Goal: Information Seeking & Learning: Learn about a topic

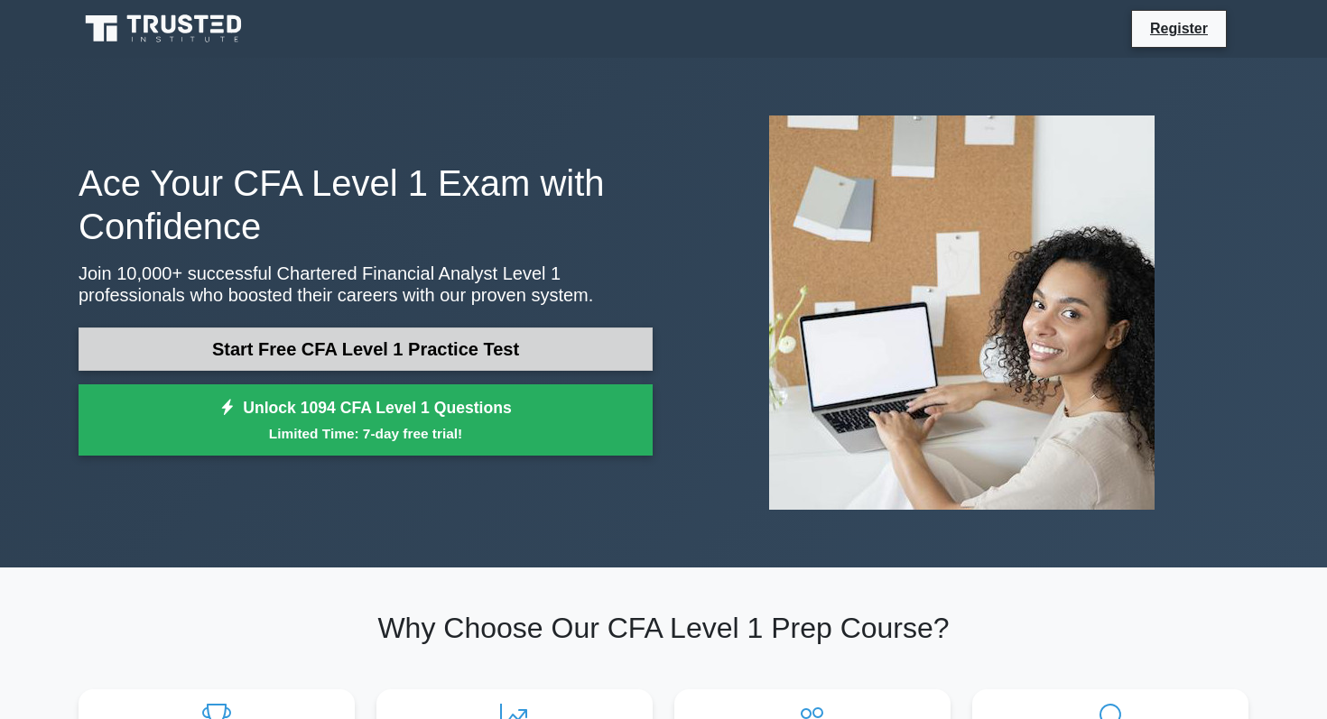
click at [384, 345] on link "Start Free CFA Level 1 Practice Test" at bounding box center [366, 349] width 574 height 43
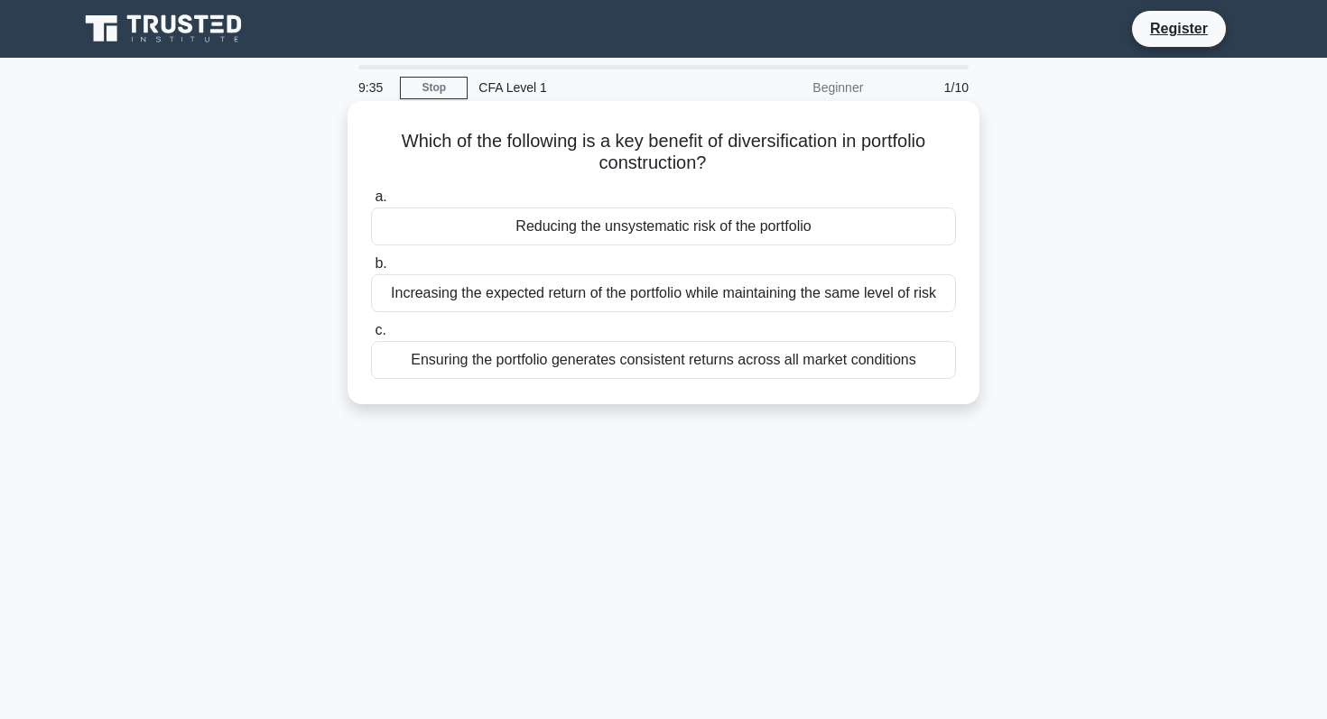
click at [532, 217] on div "Reducing the unsystematic risk of the portfolio" at bounding box center [663, 227] width 585 height 38
click at [371, 203] on input "a. Reducing the unsystematic risk of the portfolio" at bounding box center [371, 197] width 0 height 12
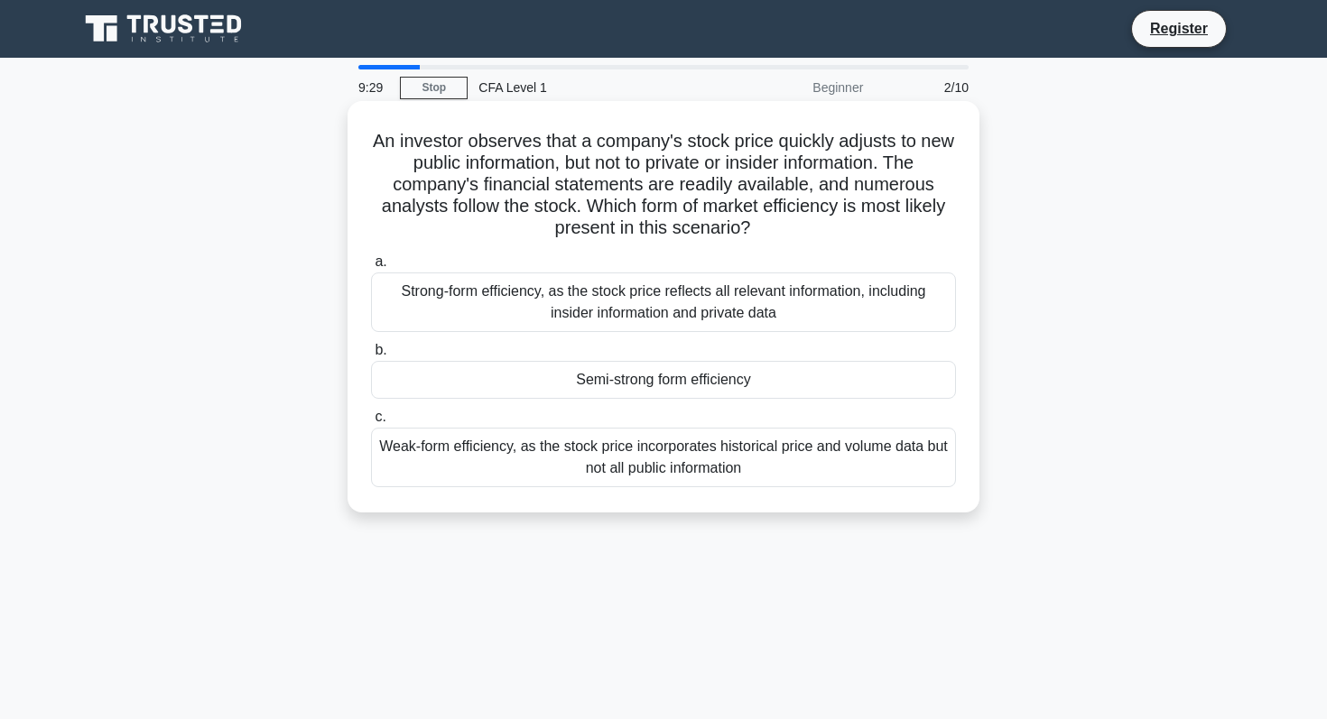
click at [497, 452] on div "Weak-form efficiency, as the stock price incorporates historical price and volu…" at bounding box center [663, 458] width 585 height 60
click at [371, 423] on input "c. Weak-form efficiency, as the stock price incorporates historical price and v…" at bounding box center [371, 418] width 0 height 12
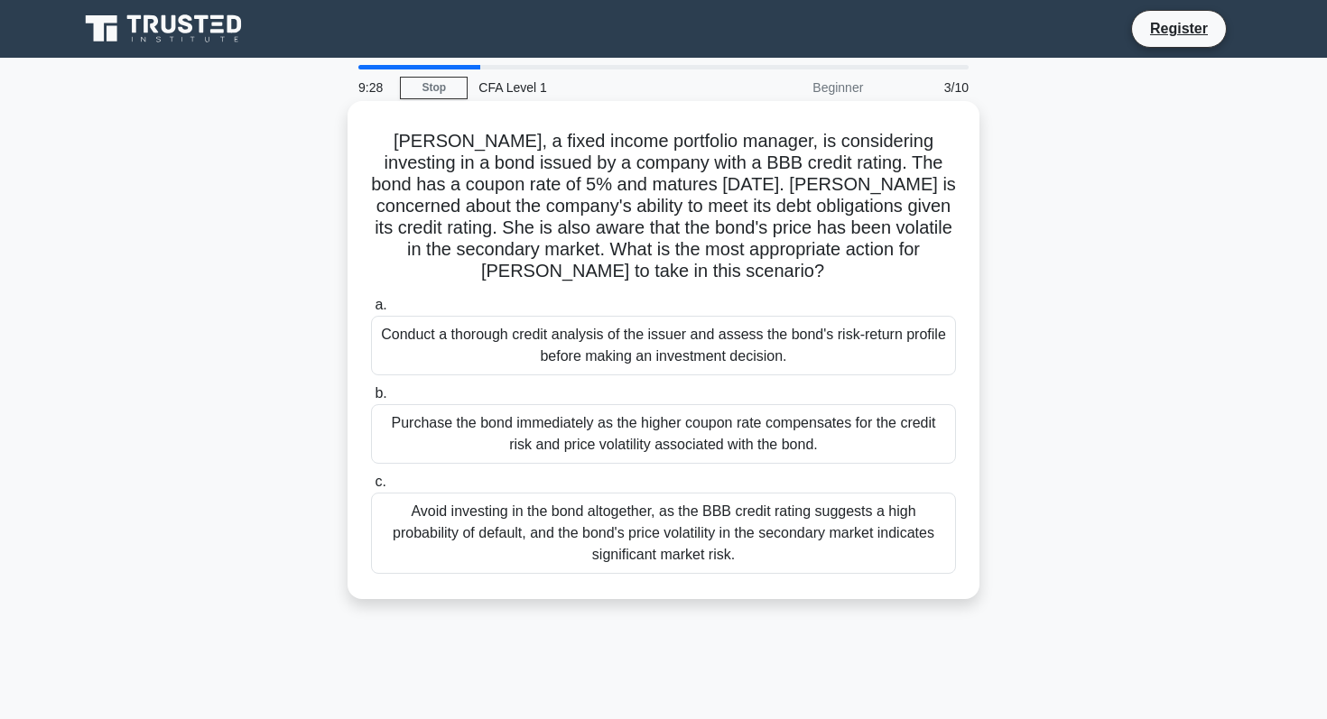
click at [519, 340] on div "Conduct a thorough credit analysis of the issuer and assess the bond's risk-ret…" at bounding box center [663, 346] width 585 height 60
click at [371, 311] on input "a. Conduct a thorough credit analysis of the issuer and assess the bond's risk-…" at bounding box center [371, 306] width 0 height 12
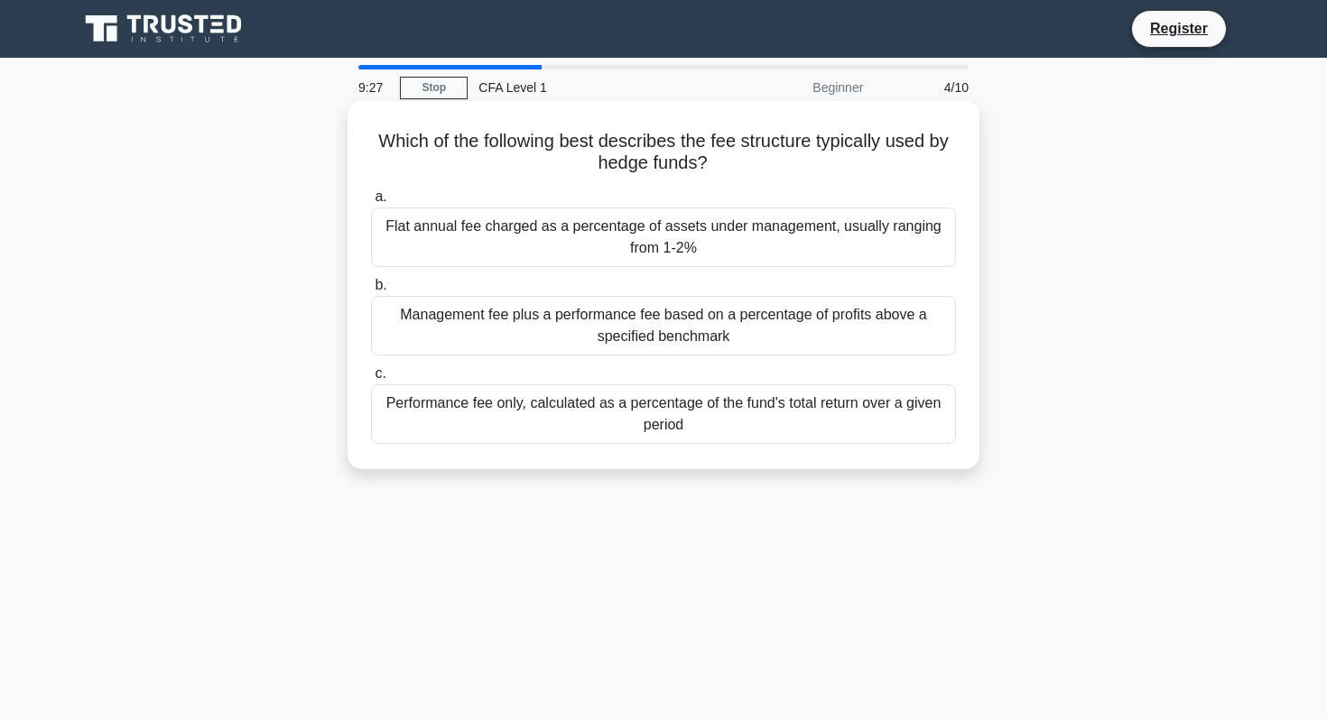
click at [541, 361] on div "a. Flat annual fee charged as a percentage of assets under management, usually …" at bounding box center [663, 314] width 607 height 265
click at [551, 331] on div "Management fee plus a performance fee based on a percentage of profits above a …" at bounding box center [663, 326] width 585 height 60
click at [371, 292] on input "b. Management fee plus a performance fee based on a percentage of profits above…" at bounding box center [371, 286] width 0 height 12
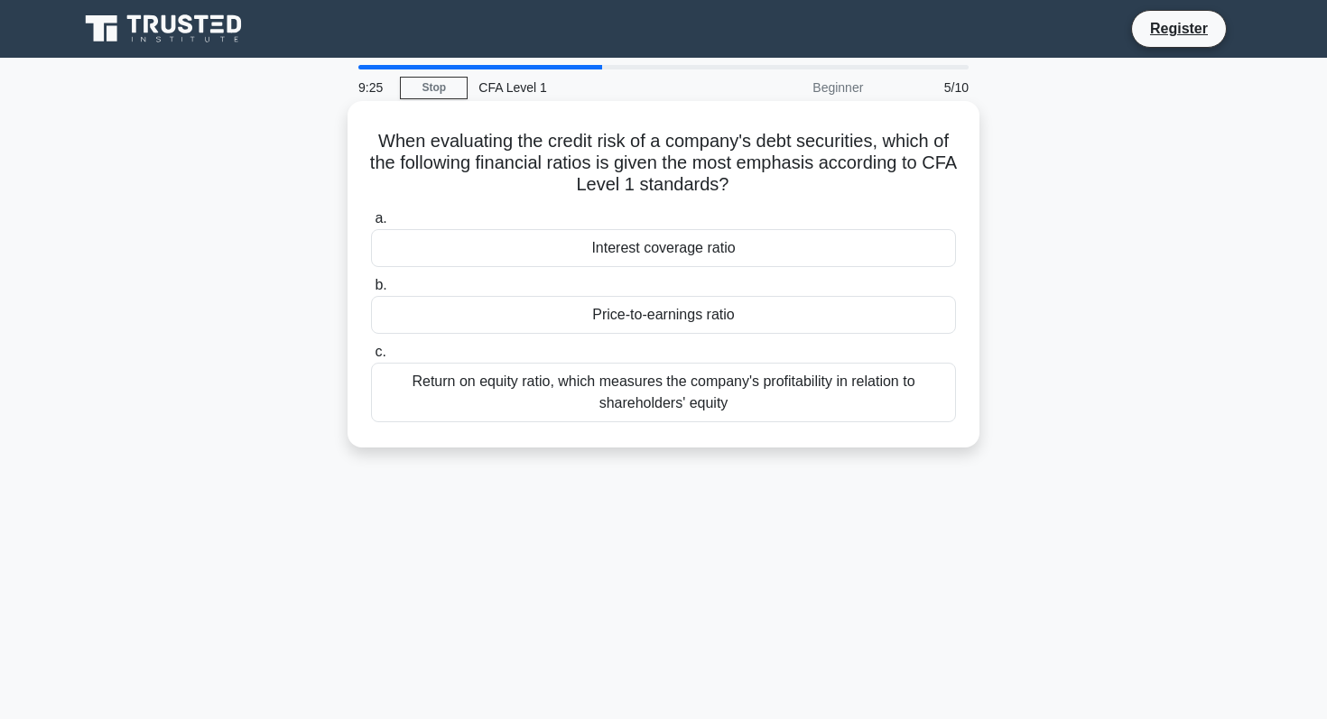
click at [551, 394] on div "Return on equity ratio, which measures the company's profitability in relation …" at bounding box center [663, 393] width 585 height 60
click at [371, 358] on input "c. Return on equity ratio, which measures the company's profitability in relati…" at bounding box center [371, 353] width 0 height 12
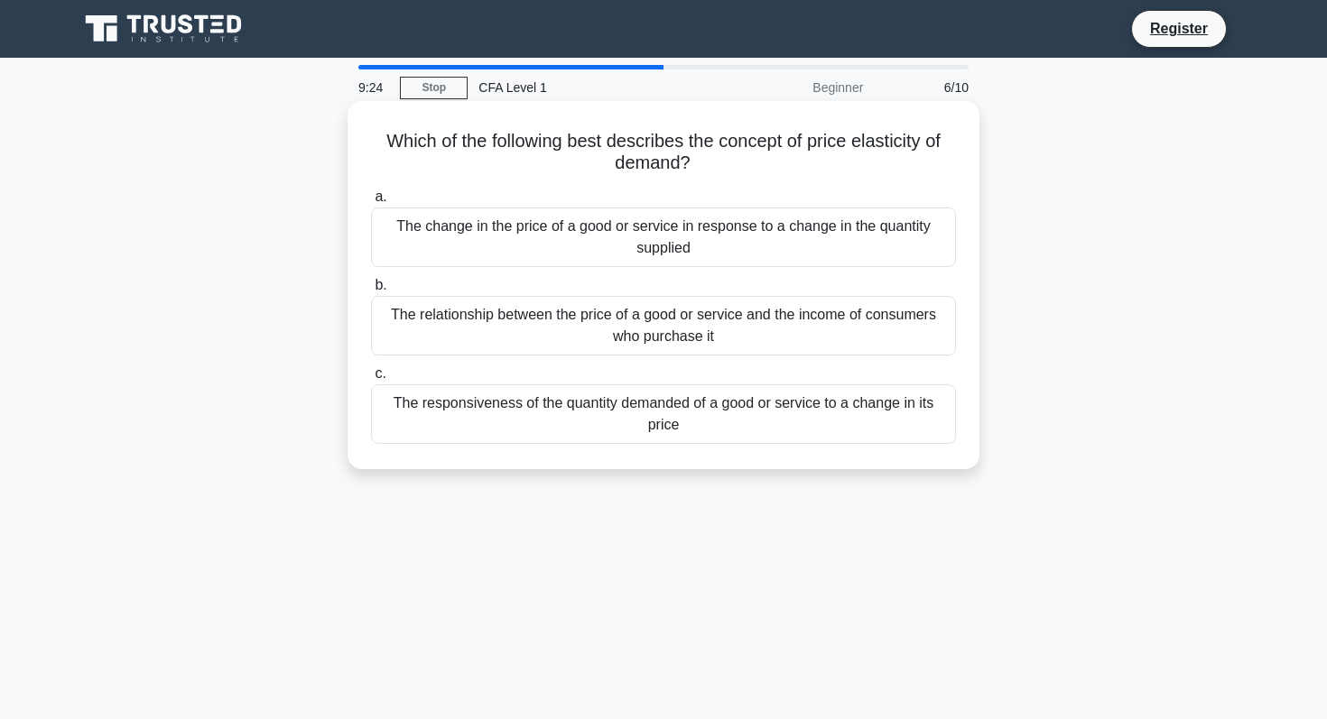
click at [559, 343] on div "The relationship between the price of a good or service and the income of consu…" at bounding box center [663, 326] width 585 height 60
click at [371, 292] on input "b. The relationship between the price of a good or service and the income of co…" at bounding box center [371, 286] width 0 height 12
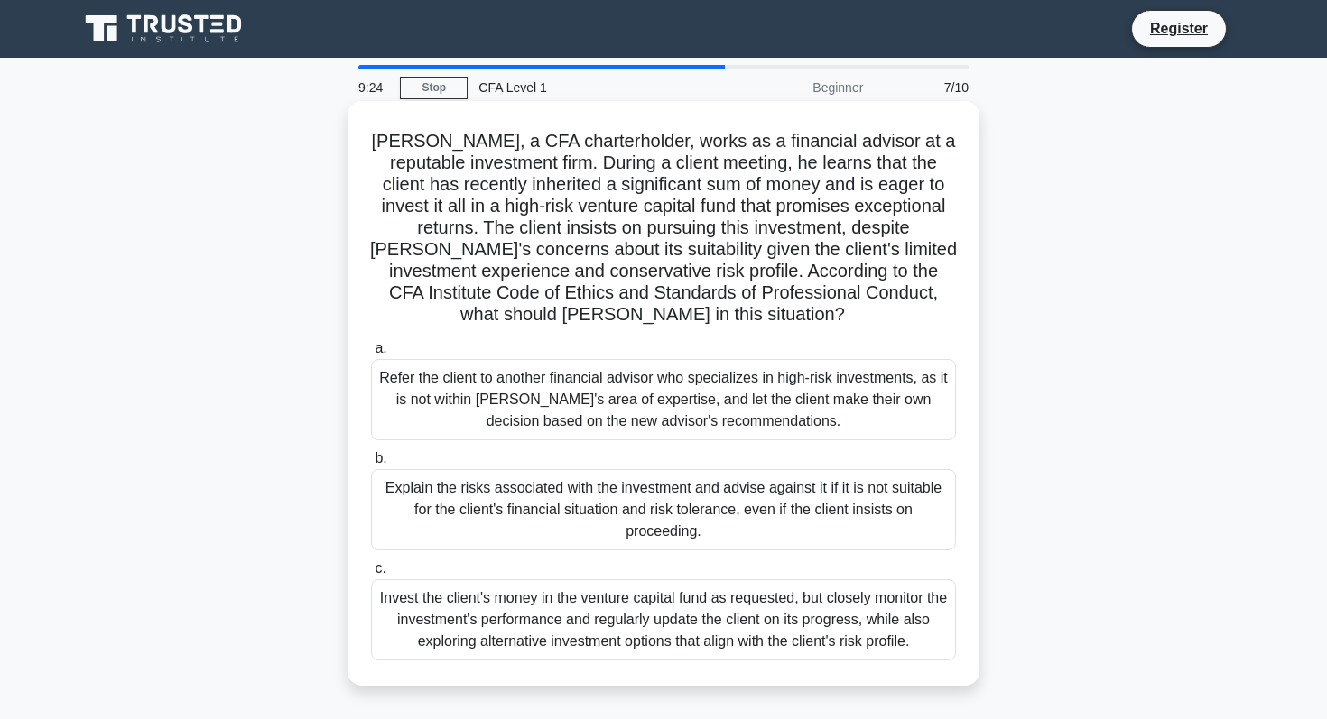
click at [609, 236] on h5 "[PERSON_NAME], a CFA charterholder, works as a financial advisor at a reputable…" at bounding box center [663, 228] width 588 height 197
click at [561, 367] on div "Refer the client to another financial advisor who specializes in high-risk inve…" at bounding box center [663, 399] width 585 height 81
click at [371, 355] on input "a. Refer the client to another financial advisor who specializes in high-risk i…" at bounding box center [371, 349] width 0 height 12
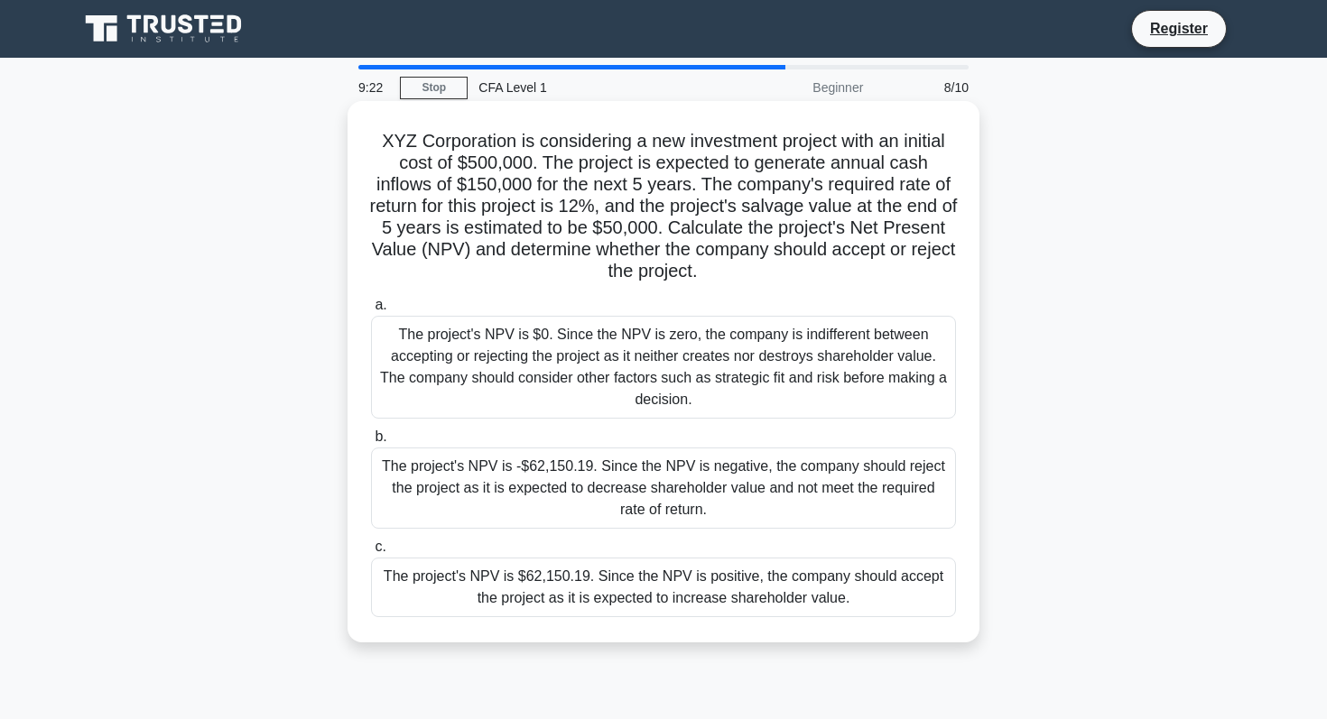
click at [546, 456] on div "The project's NPV is -$62,150.19. Since the NPV is negative, the company should…" at bounding box center [663, 488] width 585 height 81
click at [371, 443] on input "b. The project's NPV is -$62,150.19. Since the NPV is negative, the company sho…" at bounding box center [371, 437] width 0 height 12
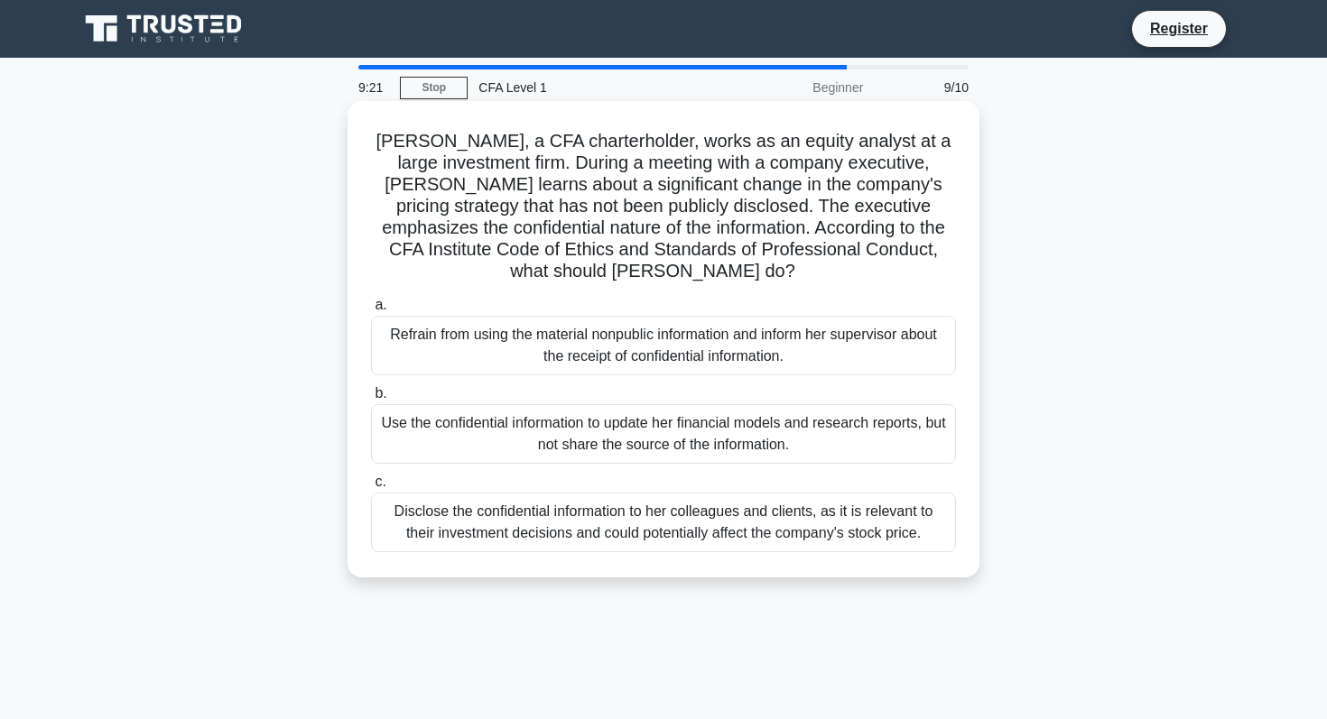
click at [550, 505] on div "Disclose the confidential information to her colleagues and clients, as it is r…" at bounding box center [663, 523] width 585 height 60
click at [371, 488] on input "c. Disclose the confidential information to her colleagues and clients, as it i…" at bounding box center [371, 483] width 0 height 12
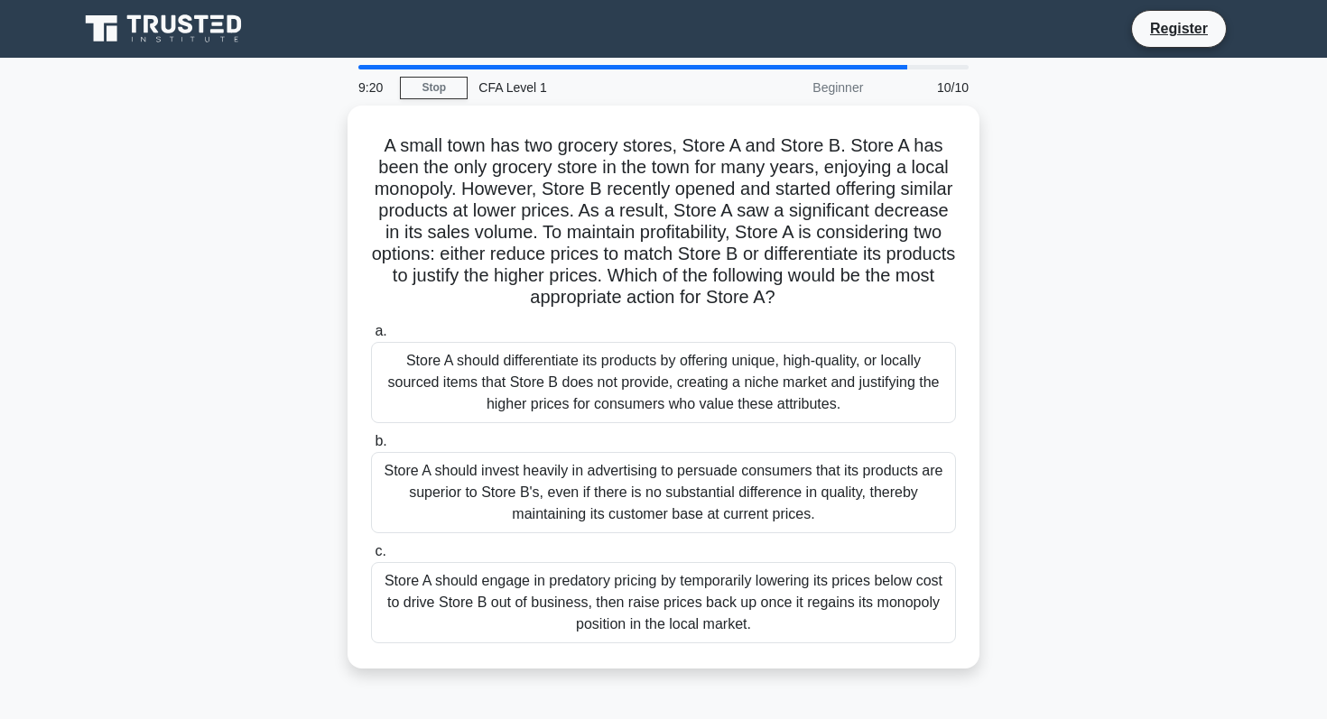
click at [563, 438] on label "b. Store A should invest heavily in advertising to persuade consumers that its …" at bounding box center [663, 482] width 585 height 103
click at [371, 438] on input "b. Store A should invest heavily in advertising to persuade consumers that its …" at bounding box center [371, 442] width 0 height 12
